Goal: Information Seeking & Learning: Find contact information

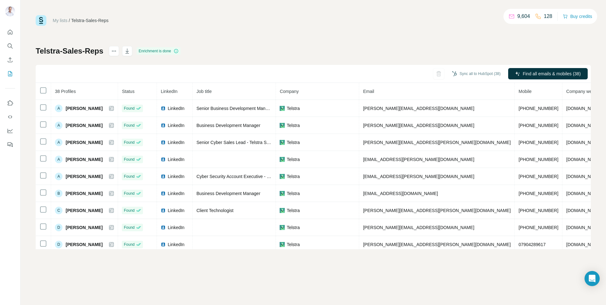
scroll to position [191, 0]
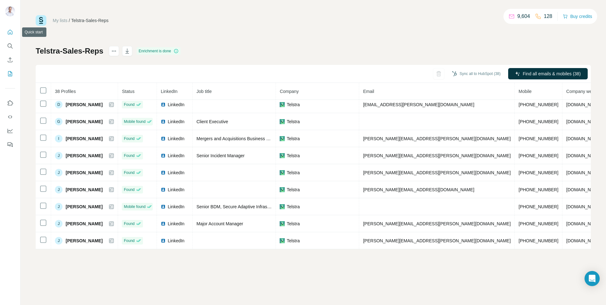
click at [7, 33] on icon "Quick start" at bounding box center [10, 32] width 6 height 6
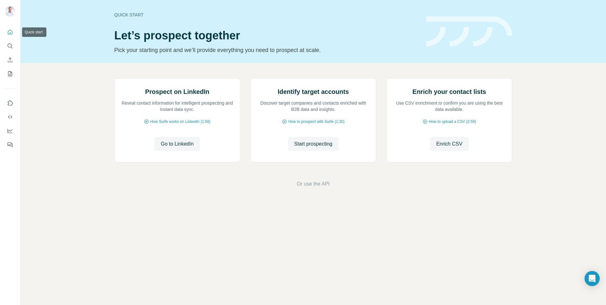
click at [10, 32] on icon "Quick start" at bounding box center [10, 32] width 6 height 6
click at [13, 44] on button "Search" at bounding box center [10, 45] width 10 height 11
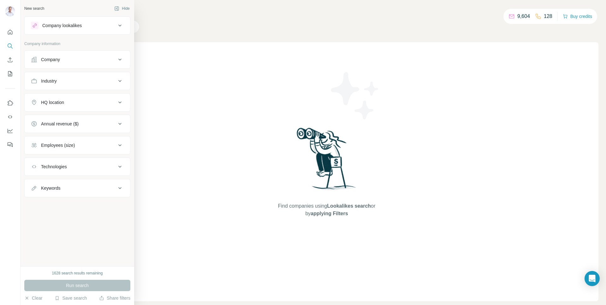
drag, startPoint x: 112, startPoint y: 60, endPoint x: 106, endPoint y: 65, distance: 7.2
click at [111, 60] on div "Company" at bounding box center [73, 59] width 85 height 6
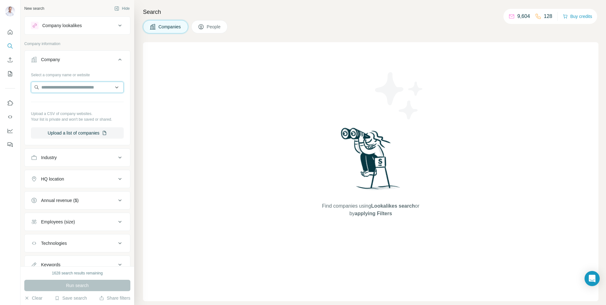
click at [68, 86] on input "text" at bounding box center [77, 87] width 93 height 11
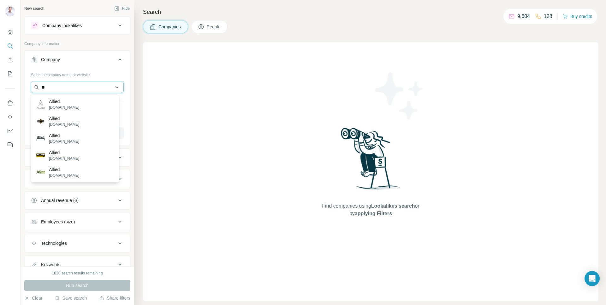
type input "*"
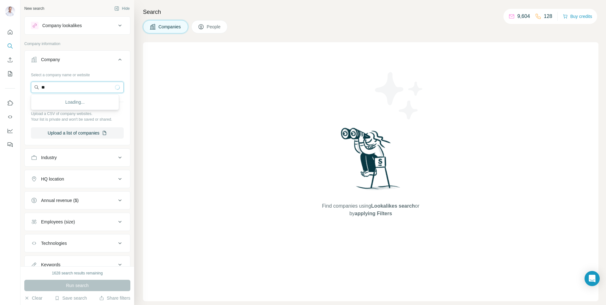
type input "*"
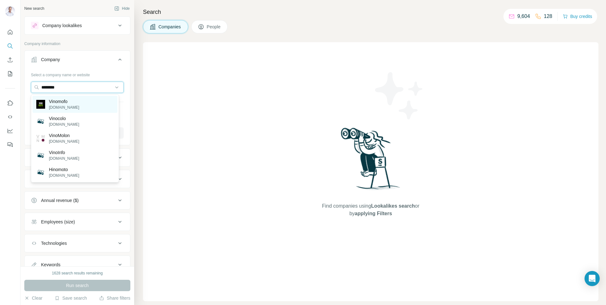
type input "********"
click at [68, 104] on p "Vinomofo" at bounding box center [64, 101] width 30 height 6
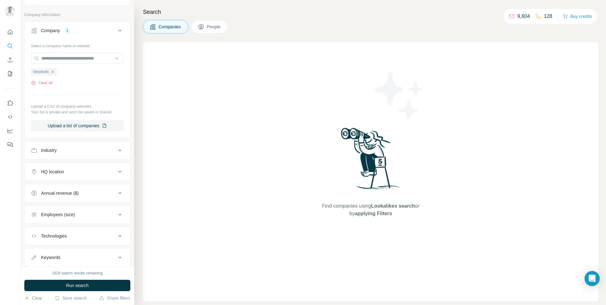
scroll to position [47, 0]
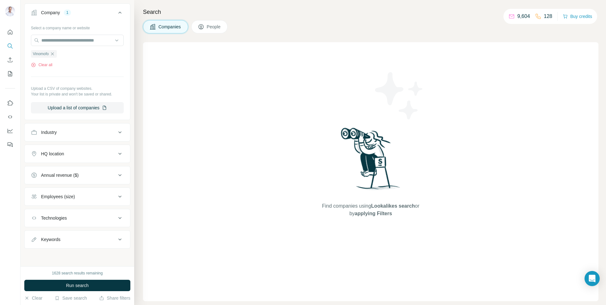
click at [105, 158] on button "HQ location" at bounding box center [77, 153] width 105 height 15
click at [80, 170] on input "text" at bounding box center [77, 169] width 93 height 11
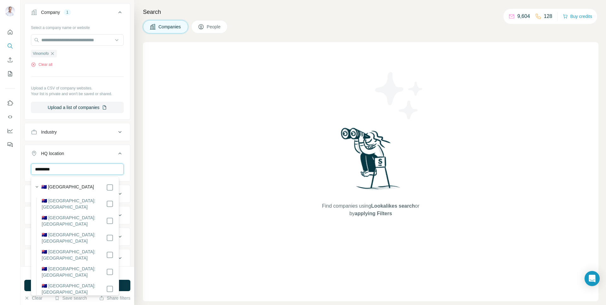
type input "*********"
click at [109, 188] on div "🇦🇺 [GEOGRAPHIC_DATA] 🇦🇺 [GEOGRAPHIC_DATA]: [GEOGRAPHIC_DATA] 🇦🇺 [GEOGRAPHIC_DAT…" at bounding box center [74, 256] width 85 height 156
click at [137, 162] on div "Search Companies People Find companies using Lookalikes search or by applying F…" at bounding box center [370, 152] width 472 height 305
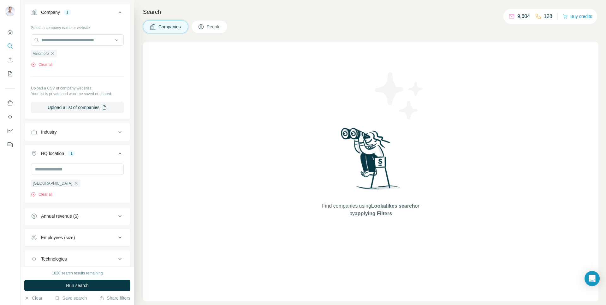
click at [99, 289] on button "Run search" at bounding box center [77, 285] width 106 height 11
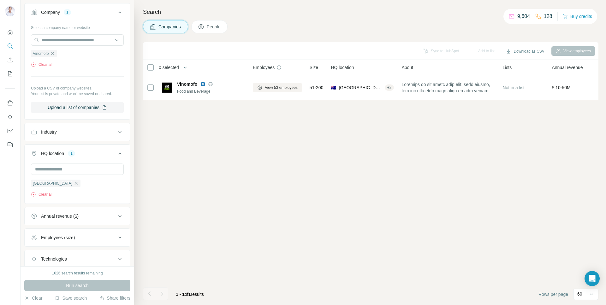
click at [214, 27] on span "People" at bounding box center [214, 27] width 15 height 6
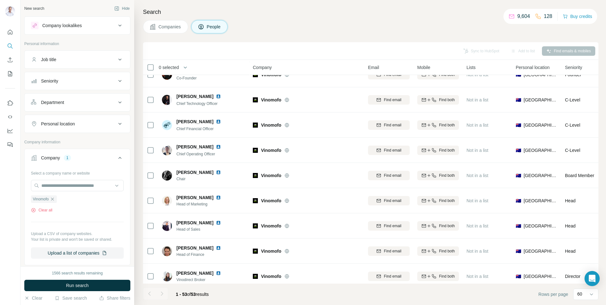
click at [62, 56] on div "Job title" at bounding box center [73, 59] width 85 height 6
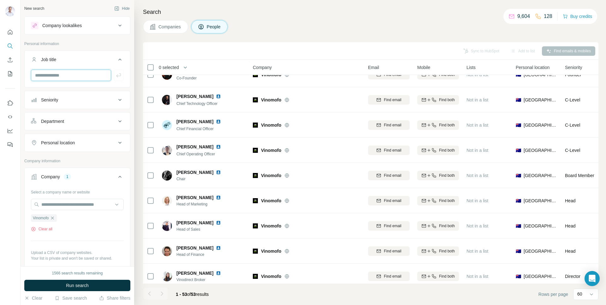
click at [56, 80] on input "text" at bounding box center [71, 75] width 80 height 11
type input "****"
click at [115, 78] on icon "button" at bounding box center [118, 75] width 6 height 6
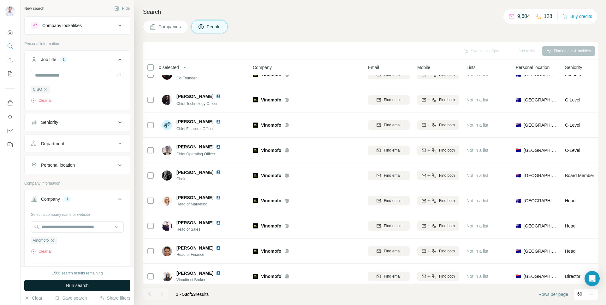
click at [91, 283] on button "Run search" at bounding box center [77, 285] width 106 height 11
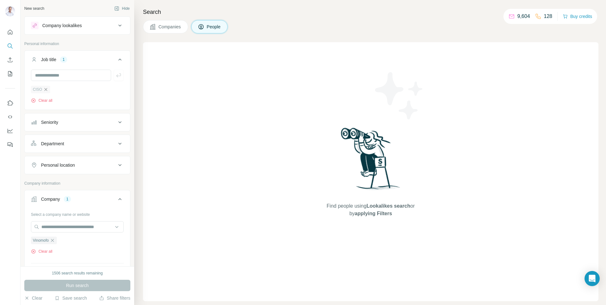
click at [45, 90] on icon "button" at bounding box center [45, 89] width 5 height 5
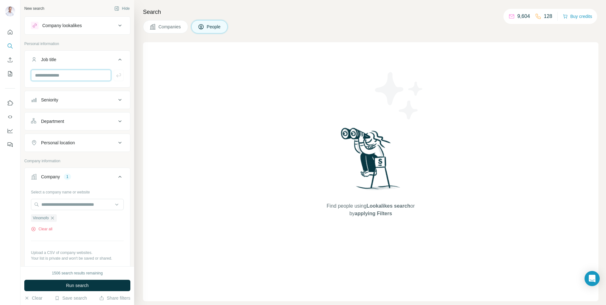
click at [47, 76] on input "text" at bounding box center [71, 75] width 80 height 11
type input "********"
click at [120, 74] on div "********" at bounding box center [77, 78] width 105 height 16
click at [117, 75] on icon "button" at bounding box center [118, 75] width 6 height 6
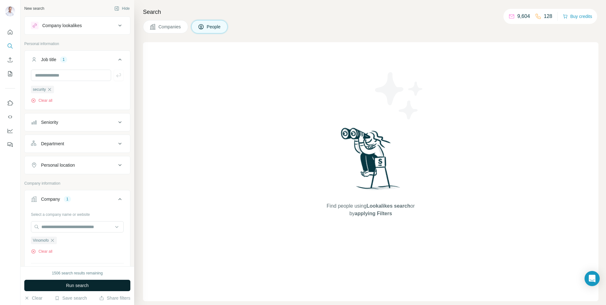
click at [83, 283] on span "Run search" at bounding box center [77, 286] width 23 height 6
click at [51, 91] on icon "button" at bounding box center [49, 89] width 5 height 5
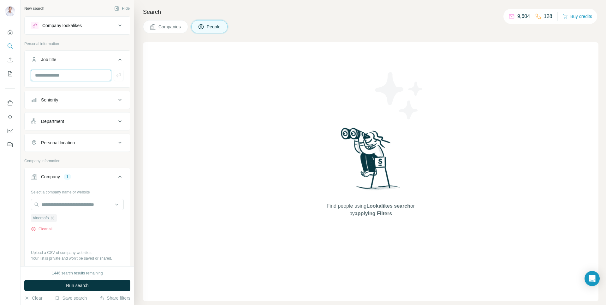
click at [57, 74] on input "text" at bounding box center [71, 75] width 80 height 11
type input "*"
type input "**********"
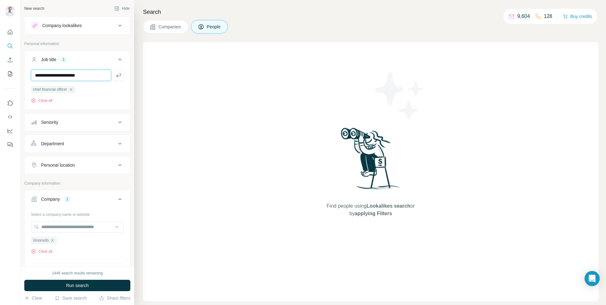
type input "**********"
click at [115, 77] on icon "button" at bounding box center [118, 75] width 6 height 6
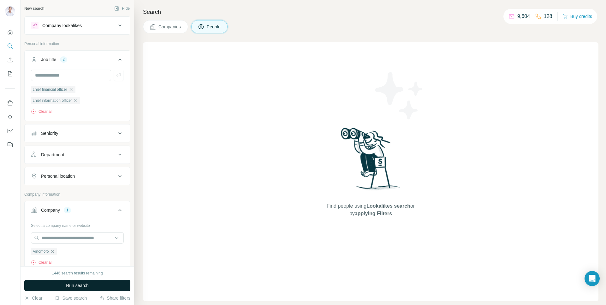
click at [82, 285] on span "Run search" at bounding box center [77, 286] width 23 height 6
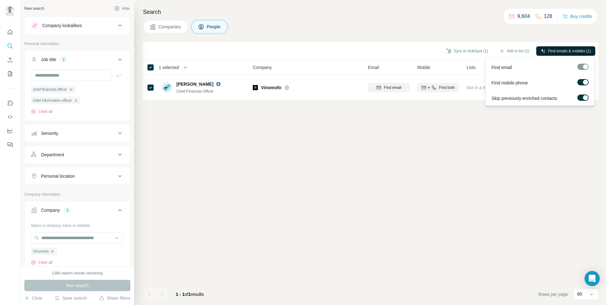
click at [592, 49] on button "Find emails & mobiles (1)" at bounding box center [565, 50] width 59 height 9
click at [458, 146] on div "Sync to HubSpot (1) Add to list (1) Find emails & mobiles (1) 1 selected People…" at bounding box center [370, 173] width 455 height 263
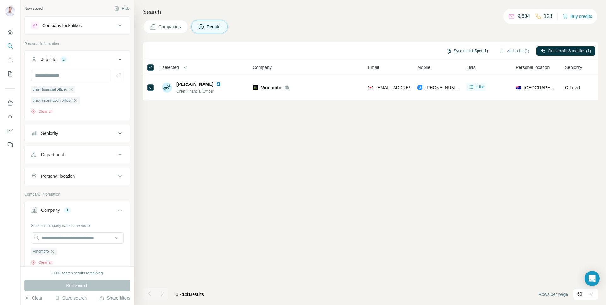
click at [470, 49] on button "Sync to HubSpot (1)" at bounding box center [467, 50] width 50 height 9
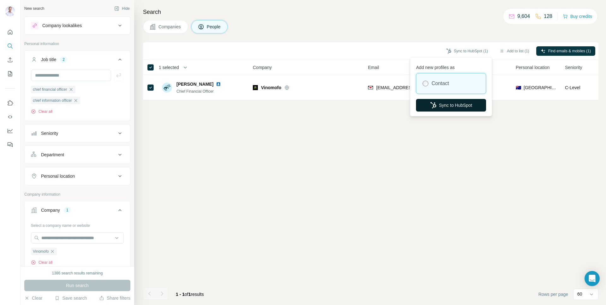
click at [461, 103] on button "Sync to HubSpot" at bounding box center [451, 105] width 70 height 13
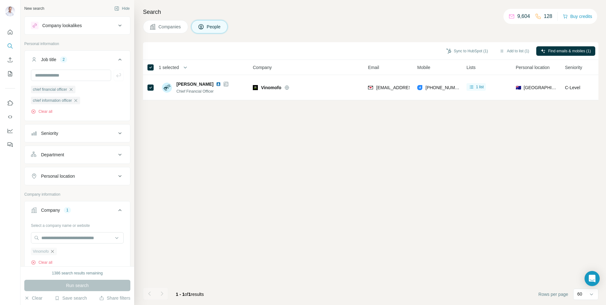
click at [53, 253] on icon "button" at bounding box center [52, 251] width 3 height 3
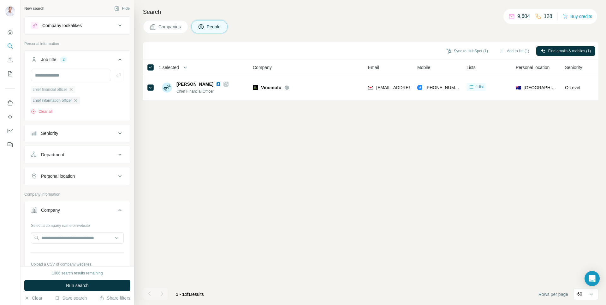
click at [73, 91] on icon "button" at bounding box center [70, 89] width 5 height 5
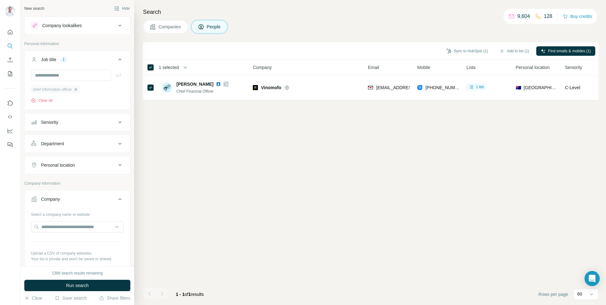
click at [77, 90] on icon "button" at bounding box center [75, 89] width 3 height 3
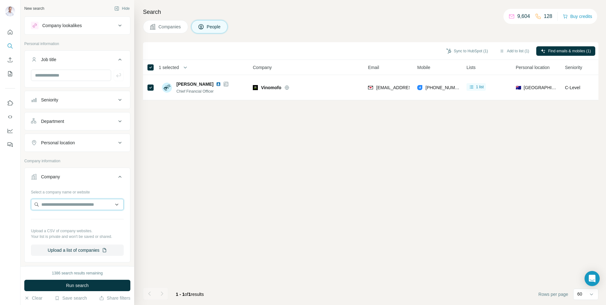
click at [70, 208] on input "text" at bounding box center [77, 204] width 93 height 11
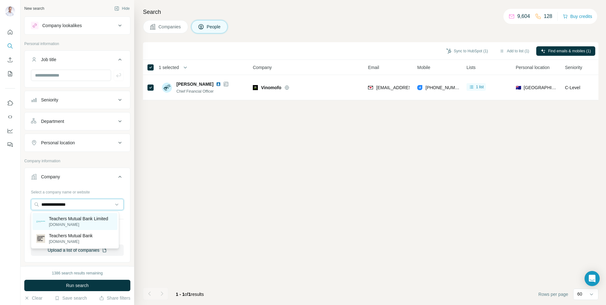
type input "**********"
click at [93, 218] on p "Teachers Mutual Bank Limited" at bounding box center [78, 219] width 59 height 6
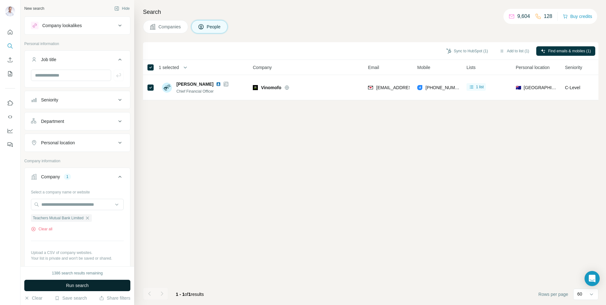
click at [93, 285] on button "Run search" at bounding box center [77, 285] width 106 height 11
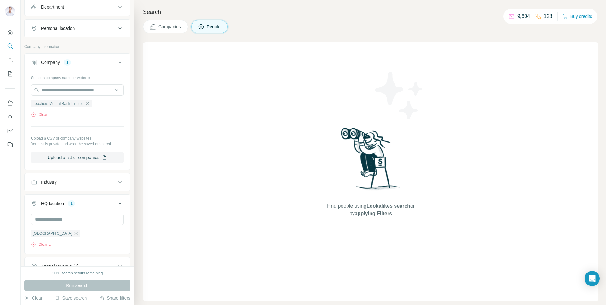
scroll to position [113, 0]
click at [176, 28] on span "Companies" at bounding box center [169, 27] width 23 height 6
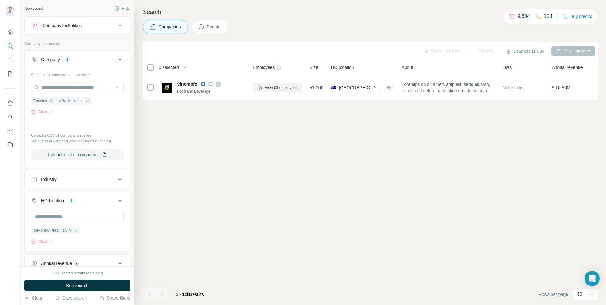
click at [118, 59] on icon at bounding box center [119, 60] width 3 height 2
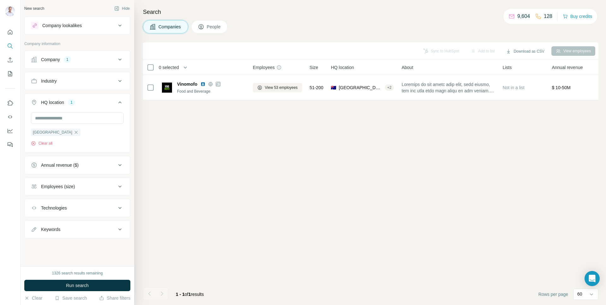
click at [119, 26] on icon at bounding box center [120, 26] width 8 height 8
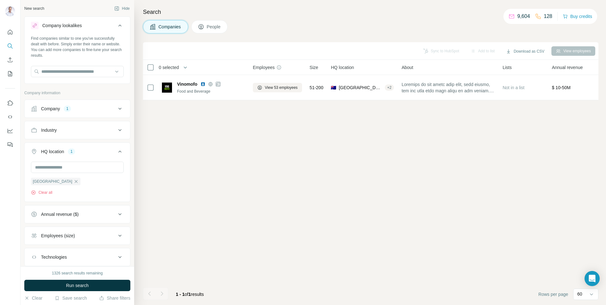
click at [118, 25] on icon at bounding box center [120, 26] width 8 height 8
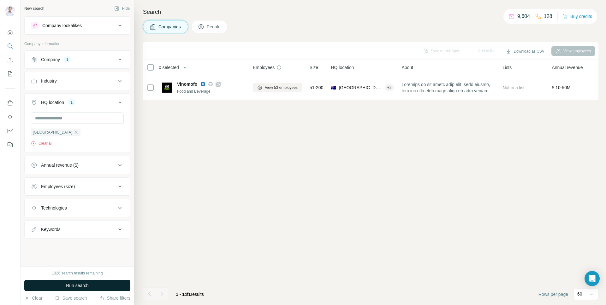
click at [95, 287] on button "Run search" at bounding box center [77, 285] width 106 height 11
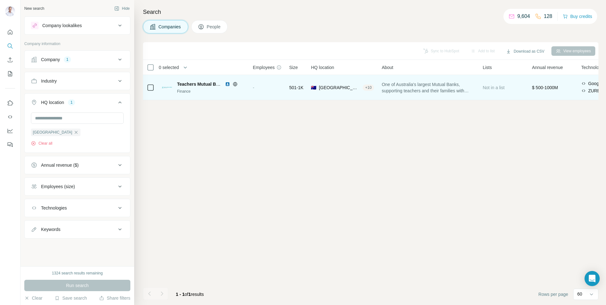
click at [198, 89] on div "Finance" at bounding box center [211, 92] width 68 height 6
click at [154, 87] on icon at bounding box center [151, 88] width 8 height 8
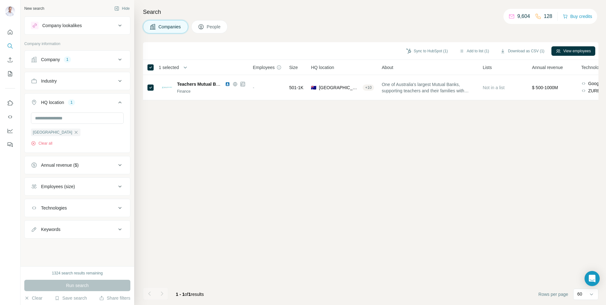
click at [215, 22] on button "People" at bounding box center [209, 26] width 37 height 13
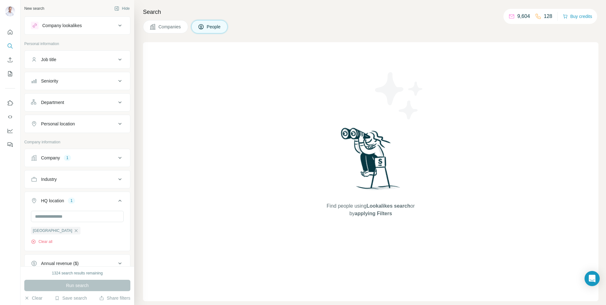
click at [116, 156] on icon at bounding box center [120, 158] width 8 height 8
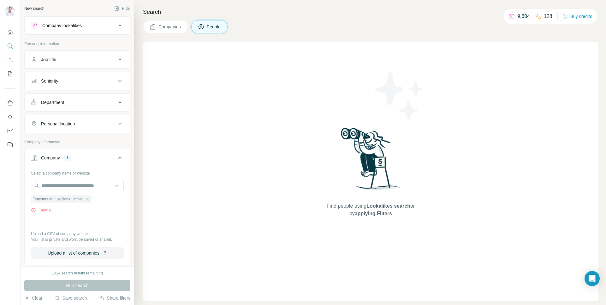
click at [116, 156] on icon at bounding box center [120, 158] width 8 height 8
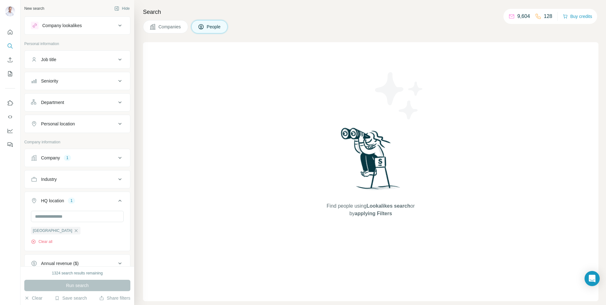
click at [118, 201] on icon at bounding box center [119, 201] width 3 height 2
click at [116, 201] on icon at bounding box center [120, 201] width 8 height 8
click at [118, 201] on icon at bounding box center [119, 201] width 3 height 2
click at [109, 56] on div "Job title" at bounding box center [73, 59] width 85 height 6
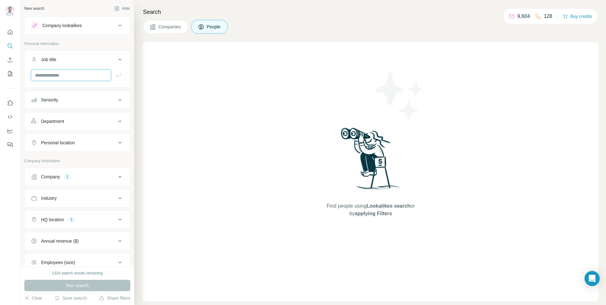
click at [71, 73] on input "text" at bounding box center [71, 75] width 80 height 11
click at [48, 76] on input "*********" at bounding box center [71, 75] width 80 height 11
type input "********"
click at [116, 75] on icon "button" at bounding box center [118, 75] width 6 height 6
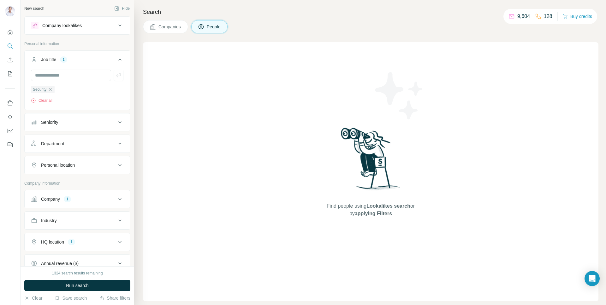
click at [83, 287] on span "Run search" at bounding box center [77, 286] width 23 height 6
click at [44, 104] on div "Security Clear all" at bounding box center [77, 89] width 105 height 39
click at [46, 100] on button "Clear all" at bounding box center [41, 101] width 21 height 6
click at [111, 177] on div "Company 1" at bounding box center [73, 177] width 85 height 6
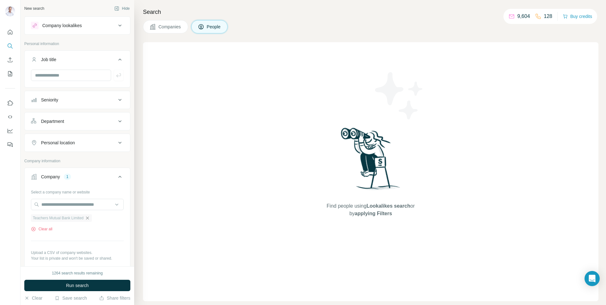
click at [90, 219] on icon "button" at bounding box center [87, 218] width 5 height 5
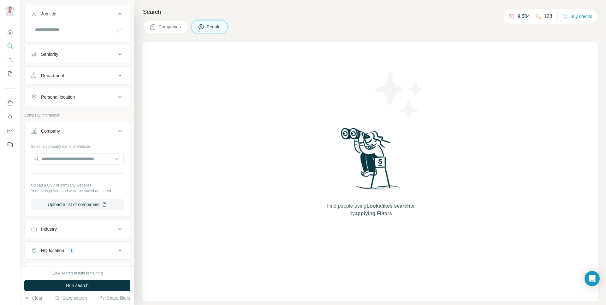
scroll to position [143, 0]
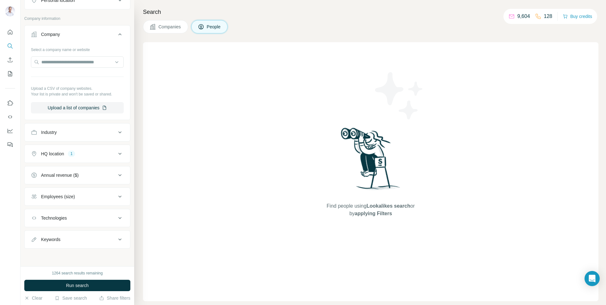
click at [118, 154] on icon at bounding box center [119, 154] width 3 height 2
click at [73, 184] on icon "button" at bounding box center [75, 183] width 5 height 5
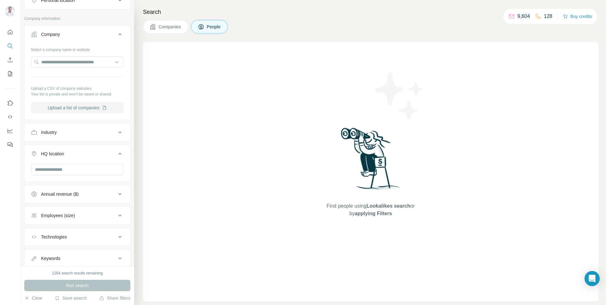
scroll to position [0, 0]
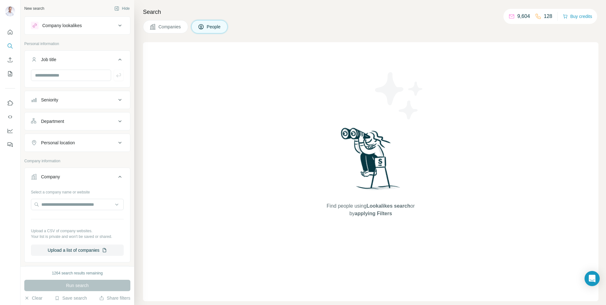
click at [116, 25] on icon at bounding box center [120, 26] width 8 height 8
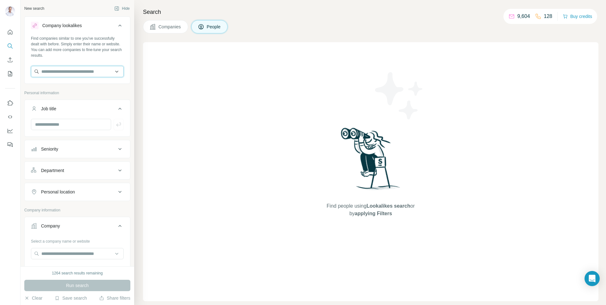
click at [49, 74] on input "text" at bounding box center [77, 71] width 93 height 11
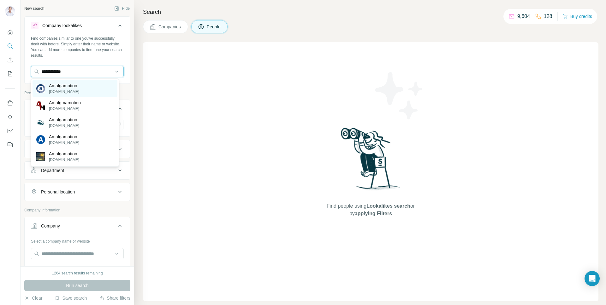
type input "**********"
click at [93, 84] on div "Amalgamotion [DOMAIN_NAME]" at bounding box center [74, 88] width 85 height 17
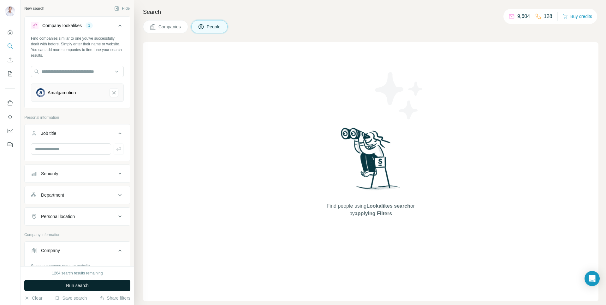
click at [100, 287] on button "Run search" at bounding box center [77, 285] width 106 height 11
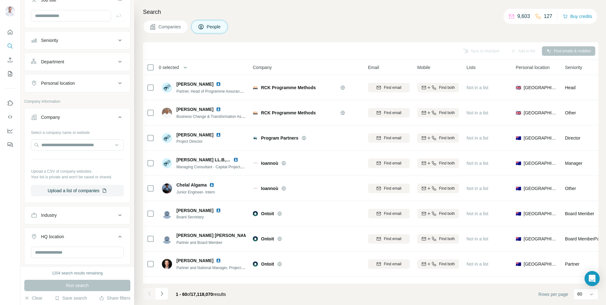
scroll to position [185, 0]
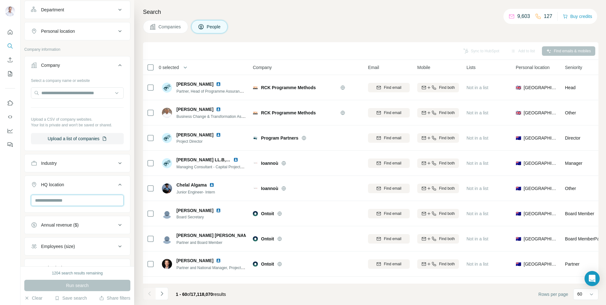
click at [65, 203] on input "text" at bounding box center [77, 200] width 93 height 11
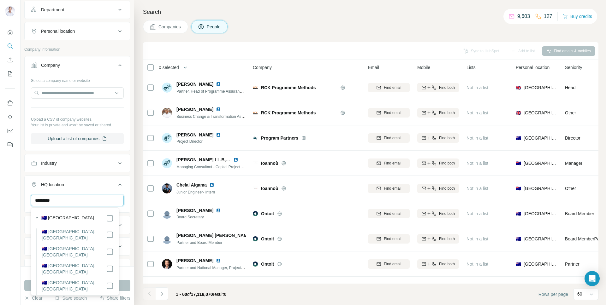
type input "*********"
click at [127, 189] on div "New search Hide Company lookalikes 1 Find companies similar to one you've succe…" at bounding box center [78, 133] width 114 height 267
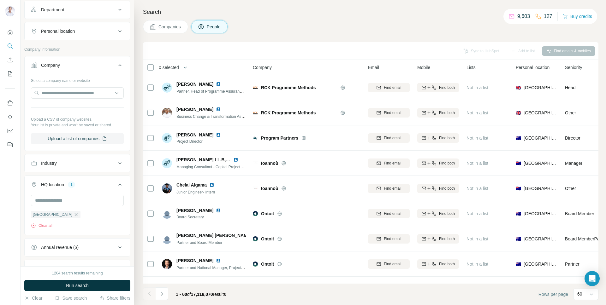
click at [118, 288] on button "Run search" at bounding box center [77, 285] width 106 height 11
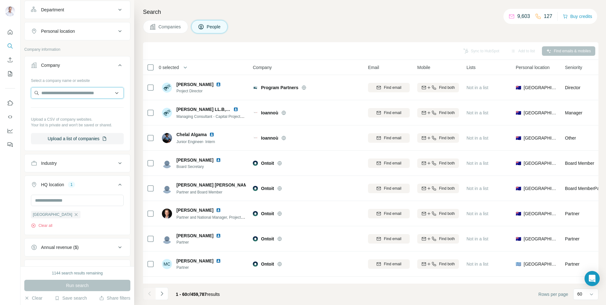
click at [77, 89] on input "text" at bounding box center [77, 92] width 93 height 11
click at [126, 69] on div "New search Hide Company lookalikes 1 Find companies similar to one you've succe…" at bounding box center [78, 133] width 114 height 267
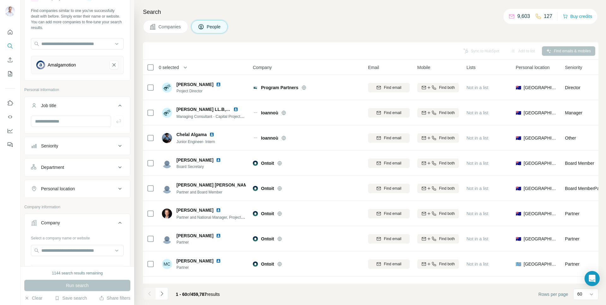
scroll to position [31, 0]
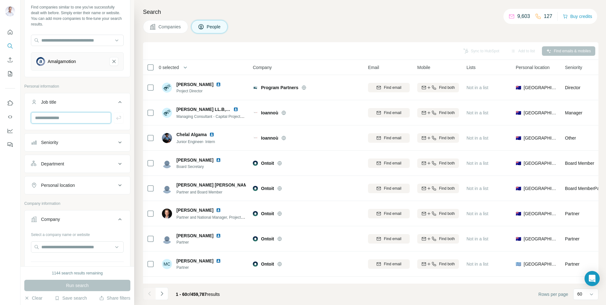
click at [70, 117] on input "text" at bounding box center [71, 117] width 80 height 11
type input "********"
click at [115, 115] on icon "button" at bounding box center [118, 118] width 6 height 6
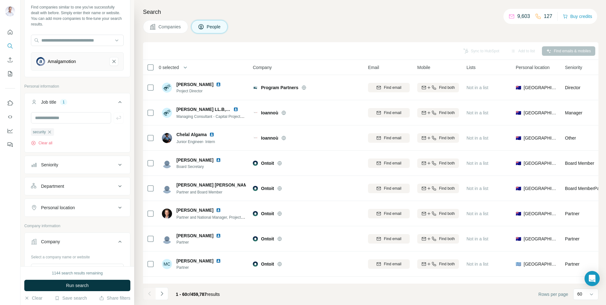
click at [90, 288] on button "Run search" at bounding box center [77, 285] width 106 height 11
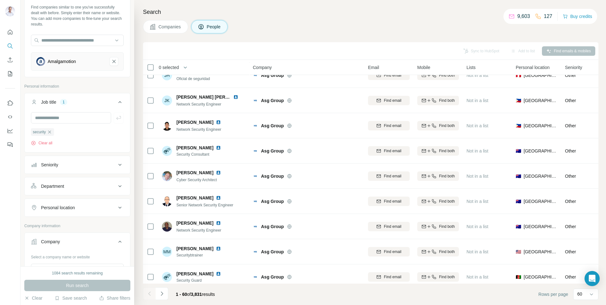
scroll to position [469, 0]
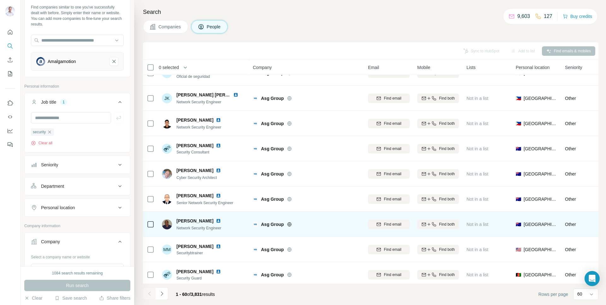
click at [191, 222] on span "[PERSON_NAME]" at bounding box center [194, 221] width 37 height 6
click at [216, 220] on img at bounding box center [218, 221] width 5 height 5
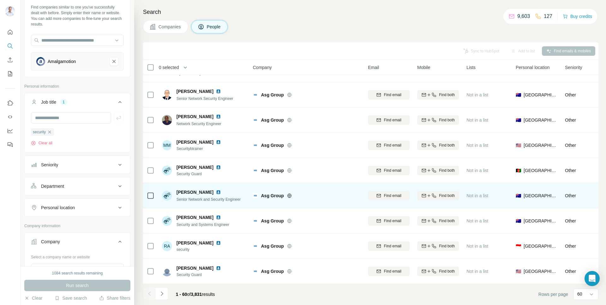
scroll to position [574, 0]
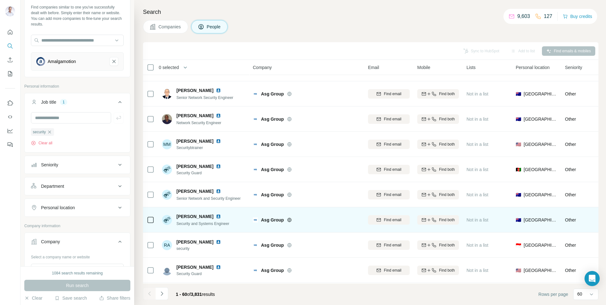
click at [216, 217] on img at bounding box center [218, 216] width 5 height 5
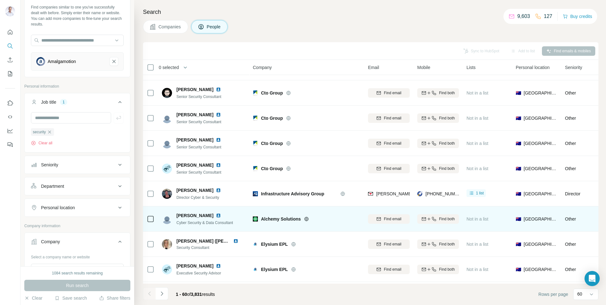
scroll to position [893, 0]
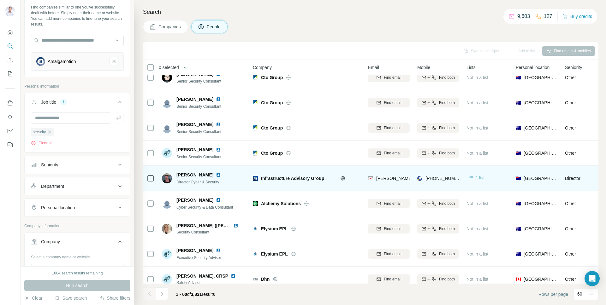
click at [473, 180] on icon at bounding box center [471, 178] width 6 height 6
click at [478, 177] on span "1 list" at bounding box center [480, 178] width 8 height 6
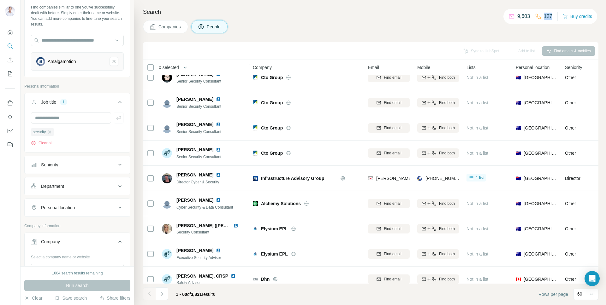
drag, startPoint x: 550, startPoint y: 17, endPoint x: 541, endPoint y: 17, distance: 9.2
click at [541, 17] on div "9,603 127 Buy credits" at bounding box center [550, 16] width 94 height 15
click at [543, 29] on div "Companies People" at bounding box center [370, 26] width 455 height 13
click at [544, 15] on p "127" at bounding box center [548, 17] width 9 height 8
drag, startPoint x: 526, startPoint y: 15, endPoint x: 500, endPoint y: 15, distance: 25.6
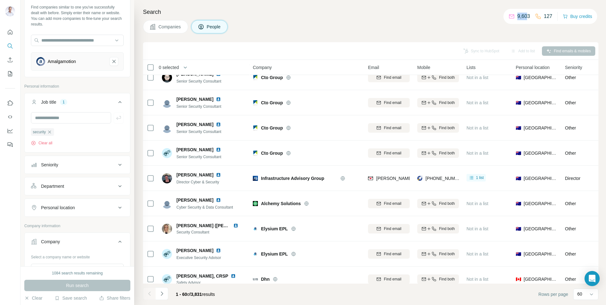
click at [503, 15] on div "9,603 127 Buy credits" at bounding box center [550, 16] width 94 height 15
click at [457, 26] on div "Companies People" at bounding box center [370, 26] width 455 height 13
